Goal: Obtain resource: Obtain resource

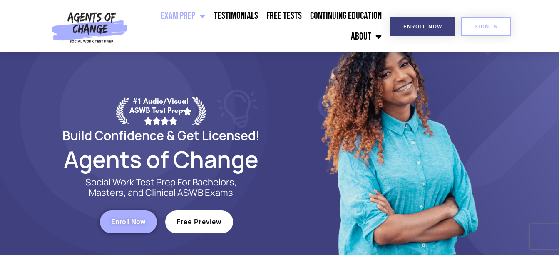
scroll to position [83, 0]
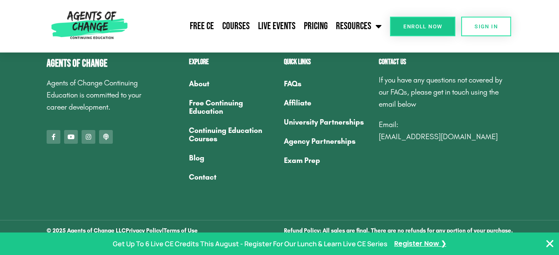
scroll to position [799, 0]
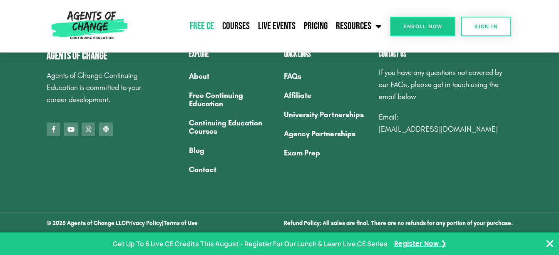
click at [195, 30] on link "Free CE" at bounding box center [202, 26] width 32 height 21
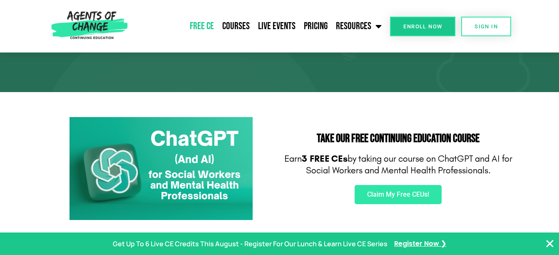
scroll to position [125, 0]
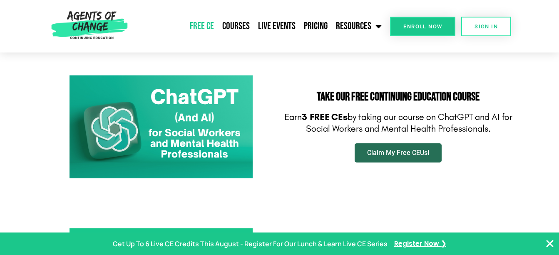
click at [399, 155] on span "Claim My Free CEUs!" at bounding box center [398, 153] width 62 height 7
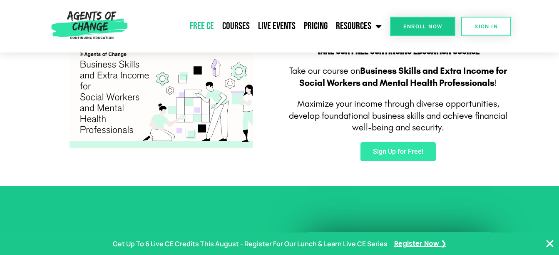
scroll to position [583, 0]
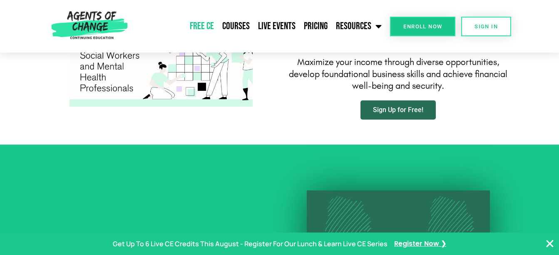
click at [405, 107] on span "Sign Up for Free!" at bounding box center [398, 110] width 50 height 7
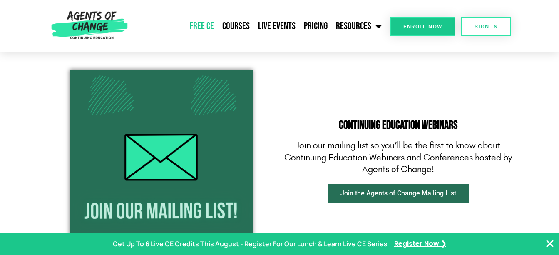
scroll to position [1000, 0]
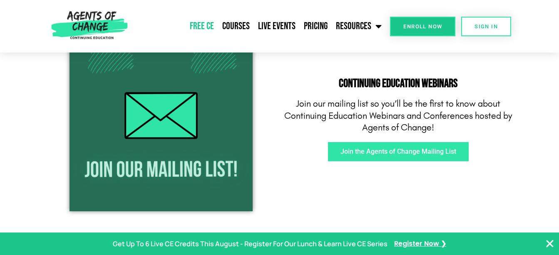
click at [413, 152] on span "Join the Agents of Change Mailing List" at bounding box center [399, 151] width 116 height 7
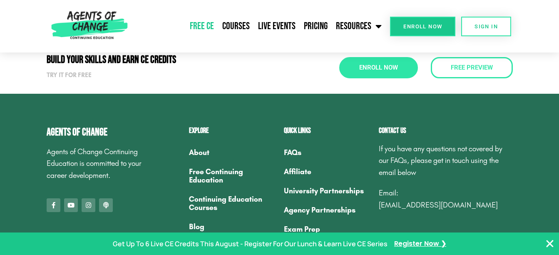
scroll to position [2750, 0]
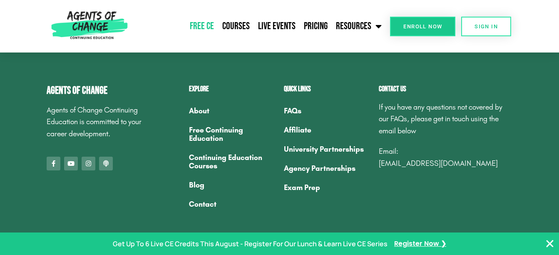
click at [439, 164] on link "[EMAIL_ADDRESS][DOMAIN_NAME]" at bounding box center [438, 163] width 119 height 9
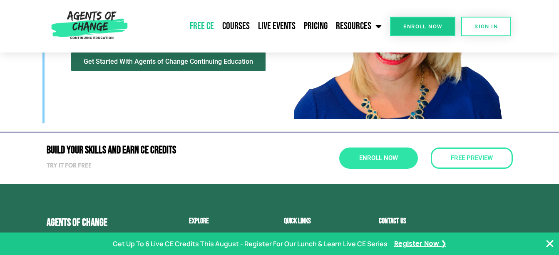
scroll to position [2701, 0]
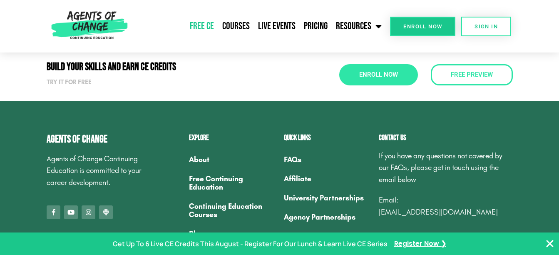
click at [415, 212] on link "[EMAIL_ADDRESS][DOMAIN_NAME]" at bounding box center [438, 211] width 119 height 9
drag, startPoint x: 378, startPoint y: 212, endPoint x: 511, endPoint y: 218, distance: 133.1
click at [510, 219] on div "Contact us If you have any questions not covered by our FAQs, please get in tou…" at bounding box center [446, 198] width 142 height 137
copy link "[EMAIL_ADDRESS][DOMAIN_NAME]"
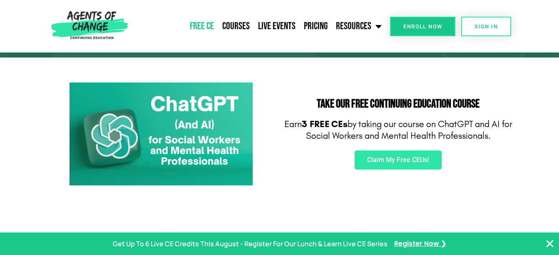
scroll to position [76, 0]
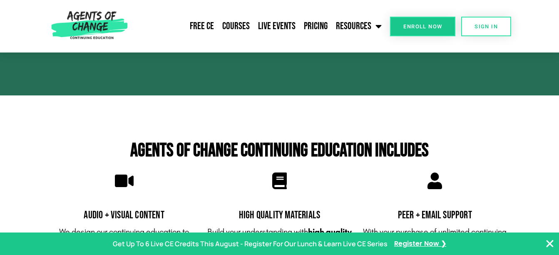
scroll to position [2625, 0]
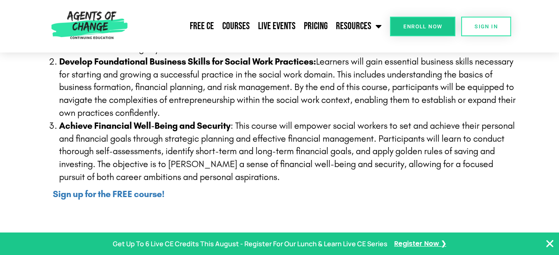
scroll to position [333, 0]
